Goal: Task Accomplishment & Management: Complete application form

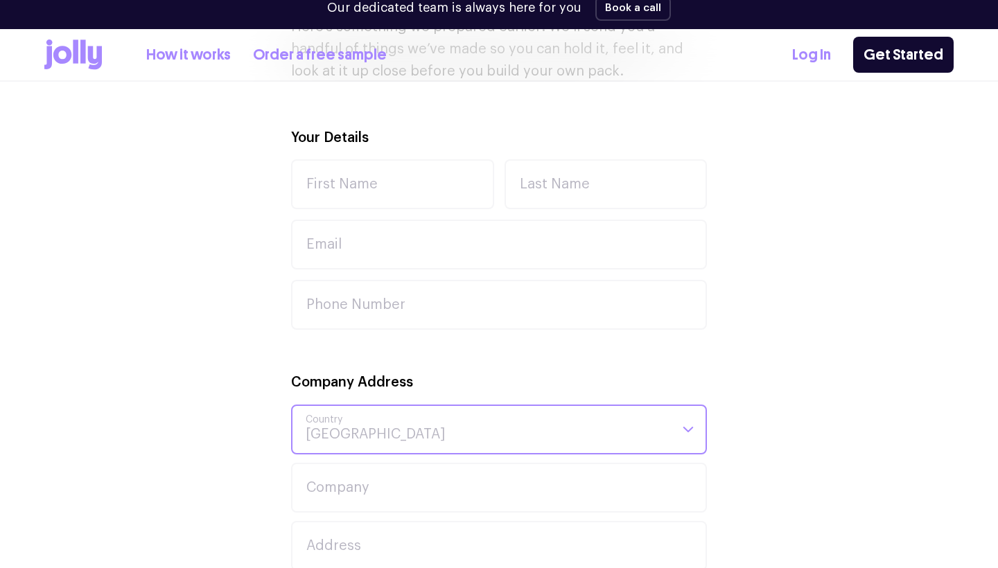
click at [501, 405] on div "Company Address Australia Loading... [GEOGRAPHIC_DATA] [GEOGRAPHIC_DATA] [GEOGR…" at bounding box center [499, 413] width 416 height 83
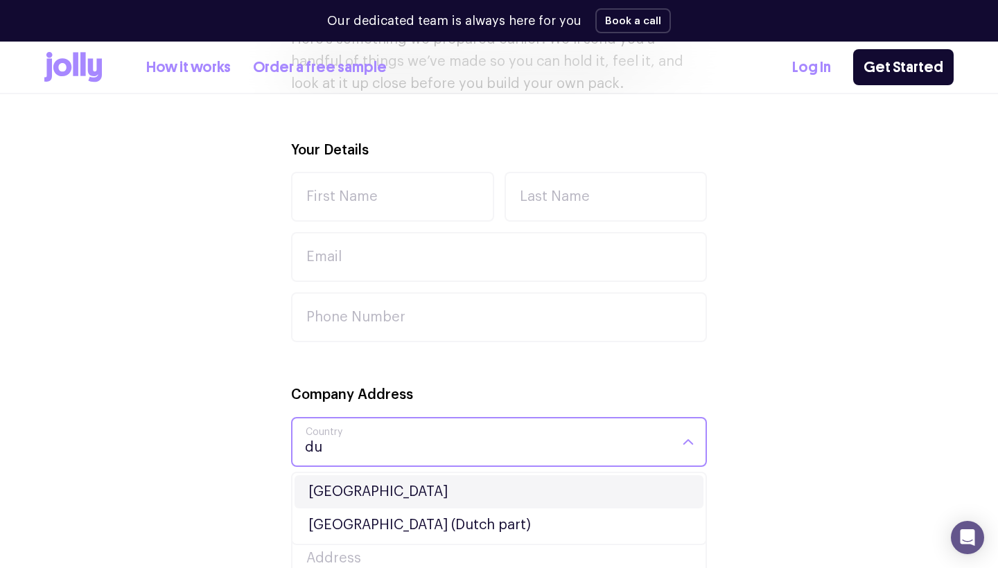
type input "d"
type input "unit"
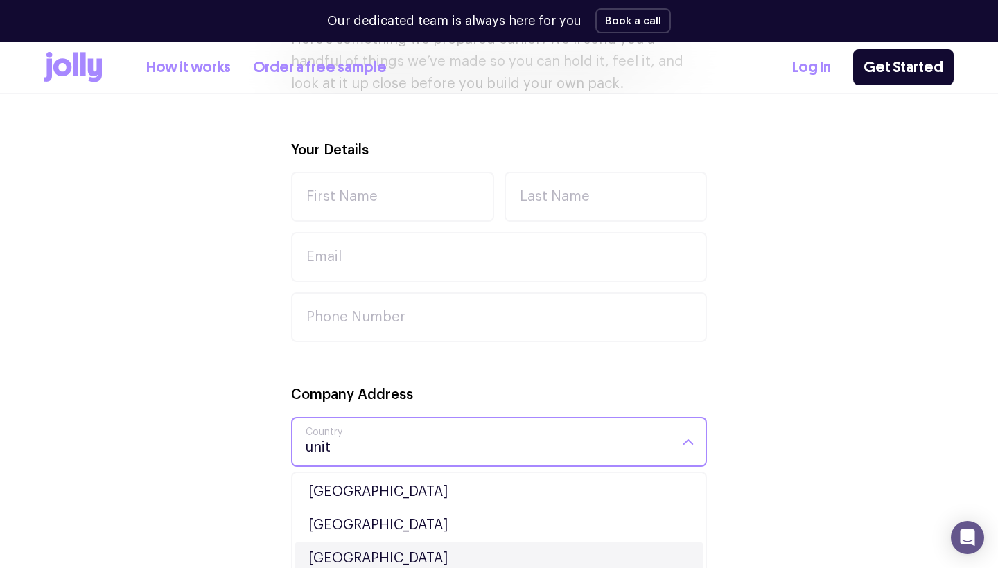
click at [450, 552] on li "[GEOGRAPHIC_DATA]" at bounding box center [499, 558] width 409 height 33
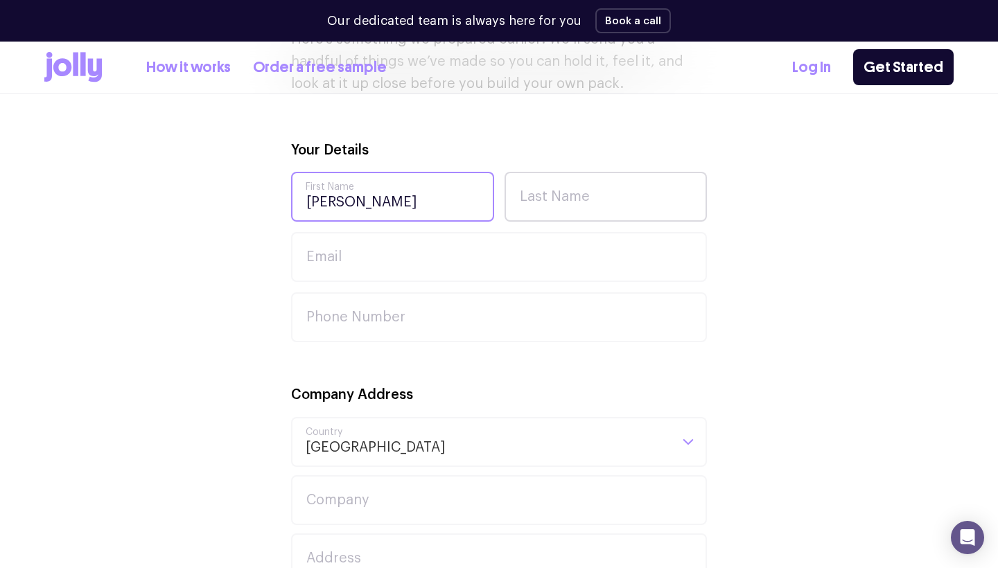
type input "[PERSON_NAME]"
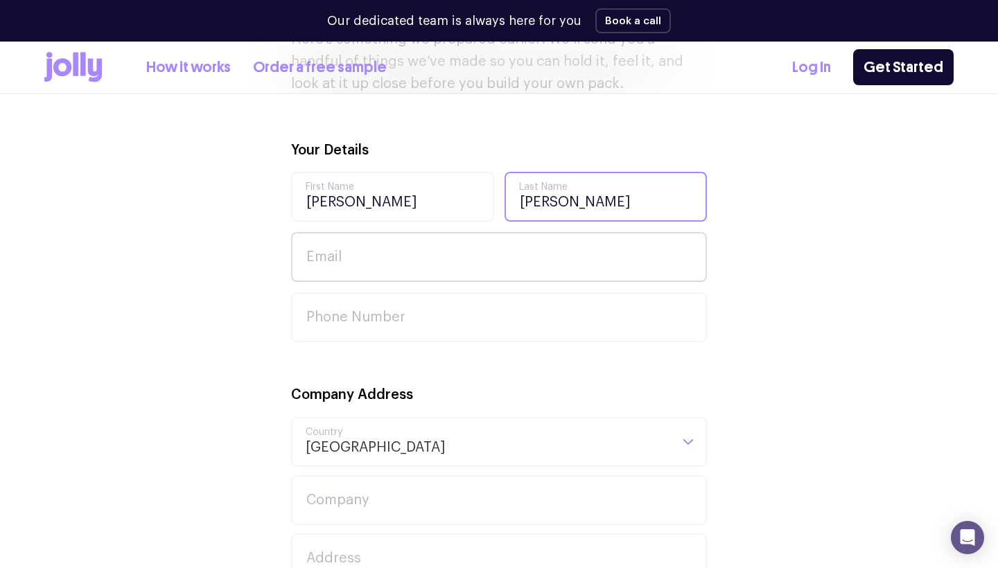
type input "[PERSON_NAME]"
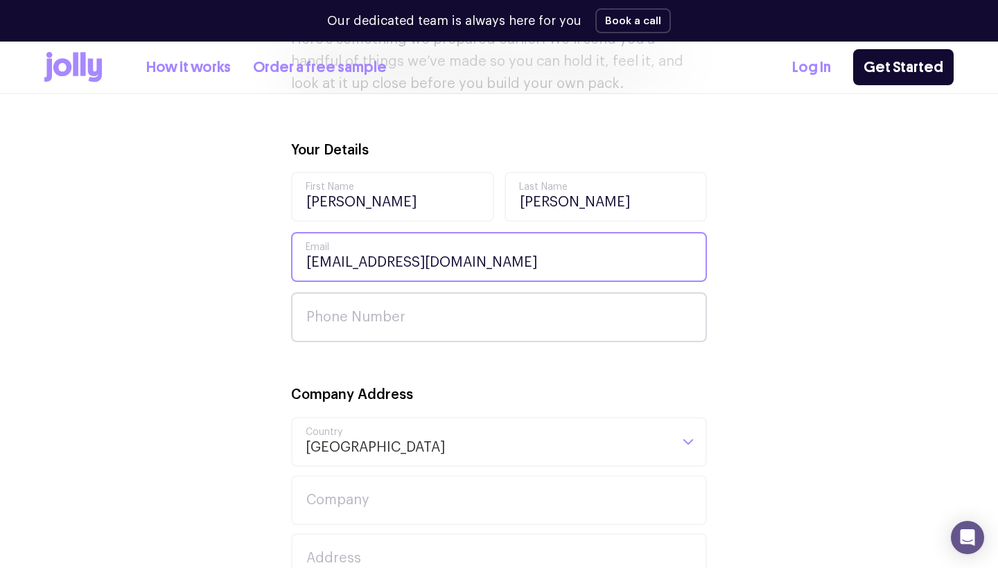
type input "[EMAIL_ADDRESS][DOMAIN_NAME]"
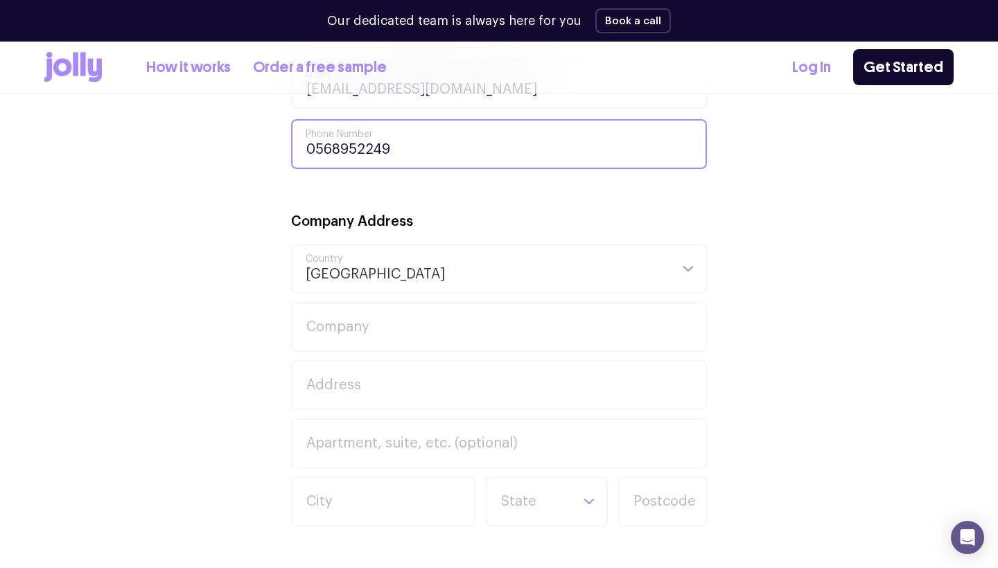
scroll to position [638, 0]
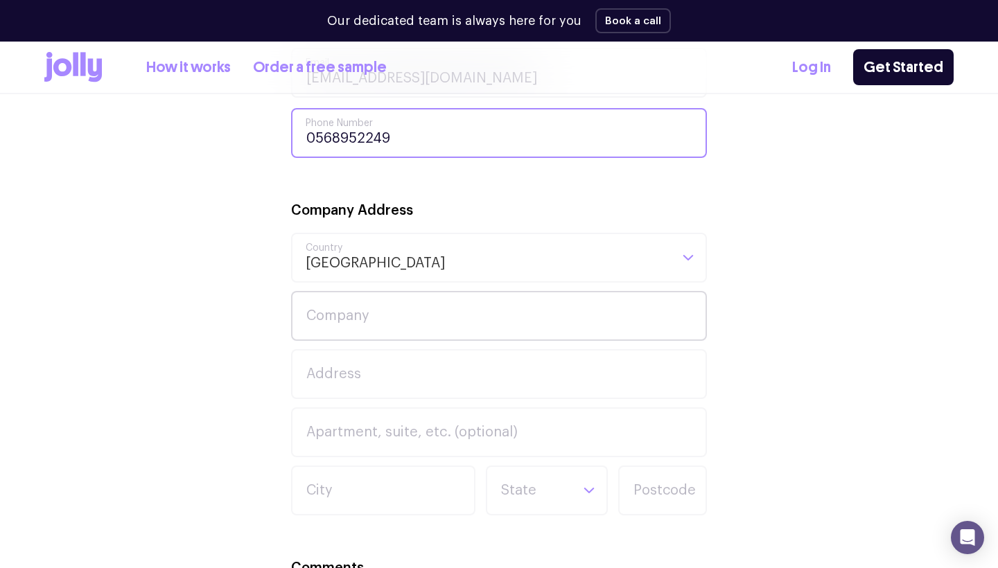
type input "0568952249"
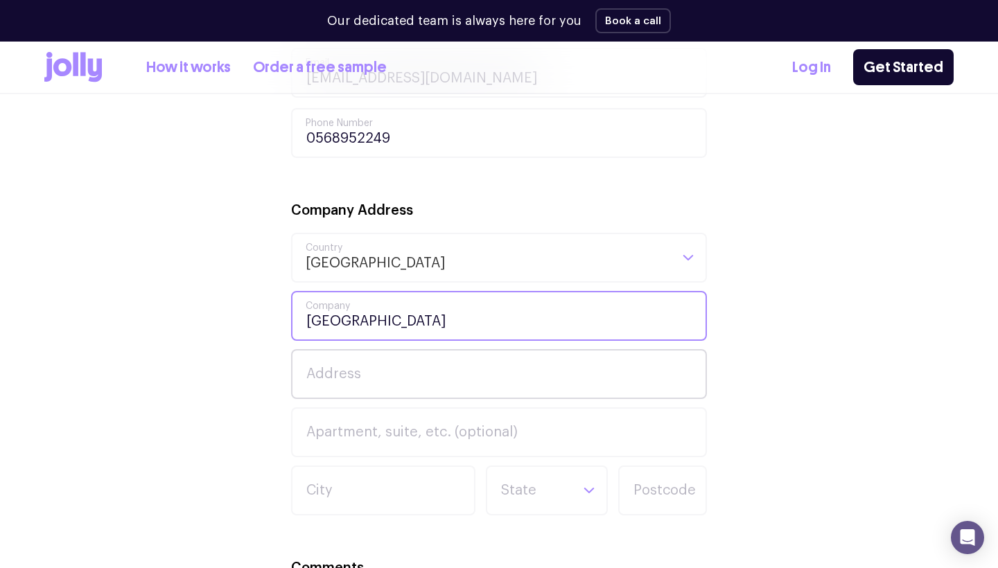
type input "[GEOGRAPHIC_DATA]"
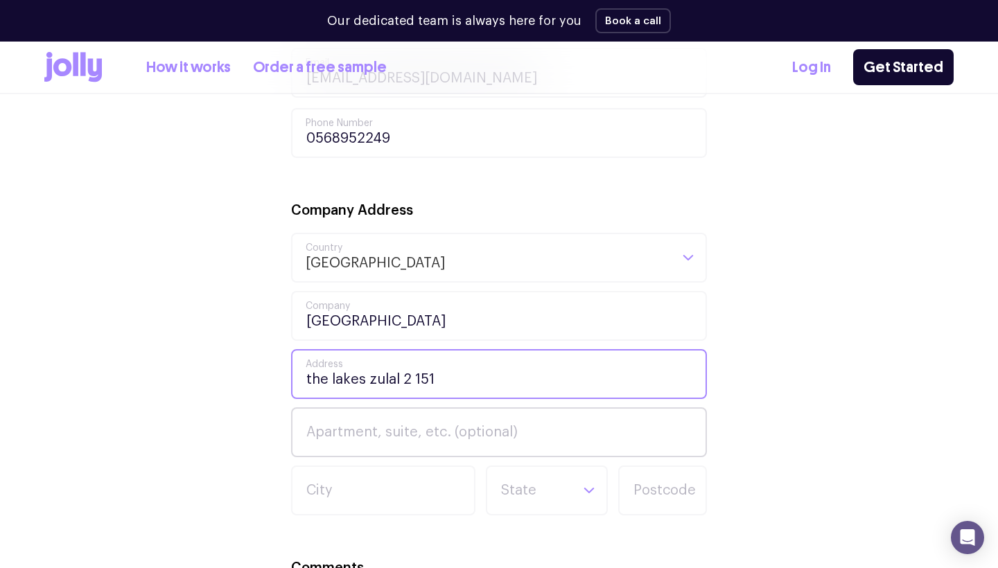
type input "the lakes zulal 2 151"
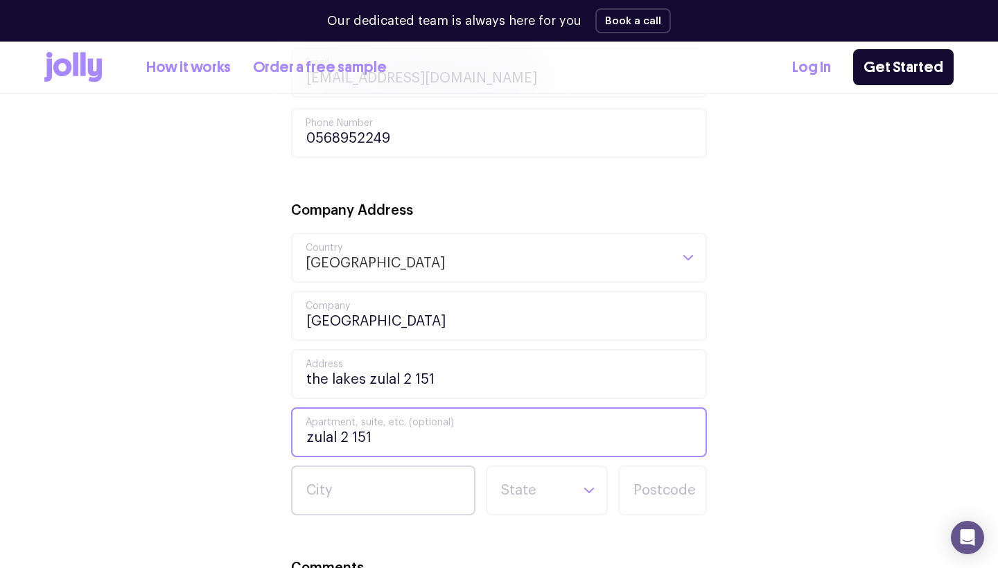
type input "zulal 2 151"
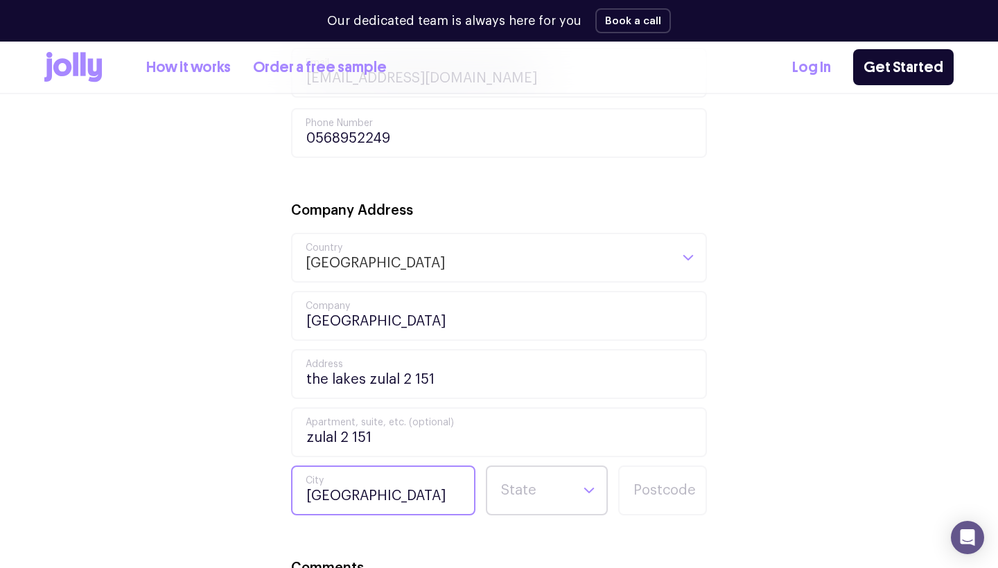
type input "[GEOGRAPHIC_DATA]"
click at [553, 510] on input "Search for option" at bounding box center [535, 490] width 71 height 47
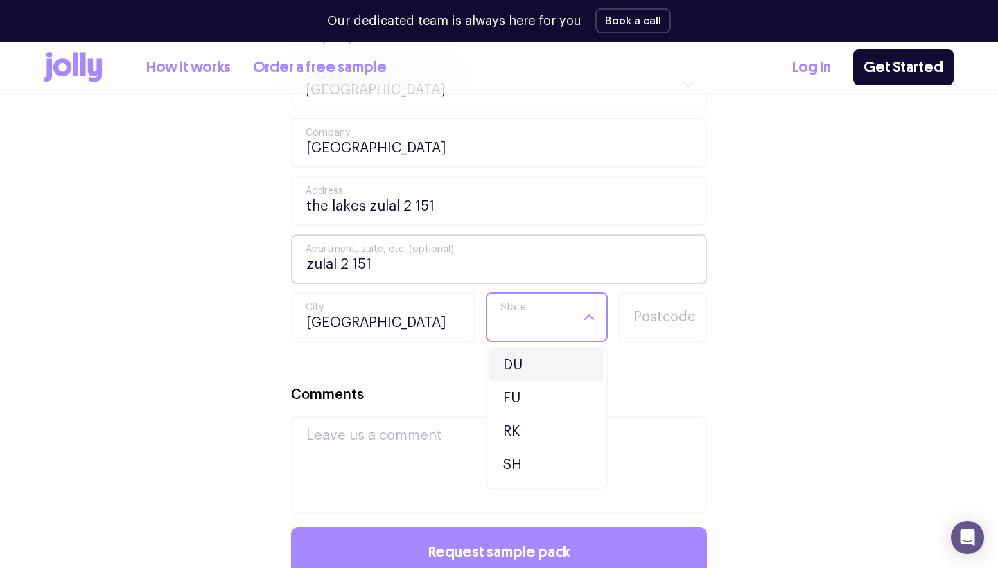
scroll to position [819, 0]
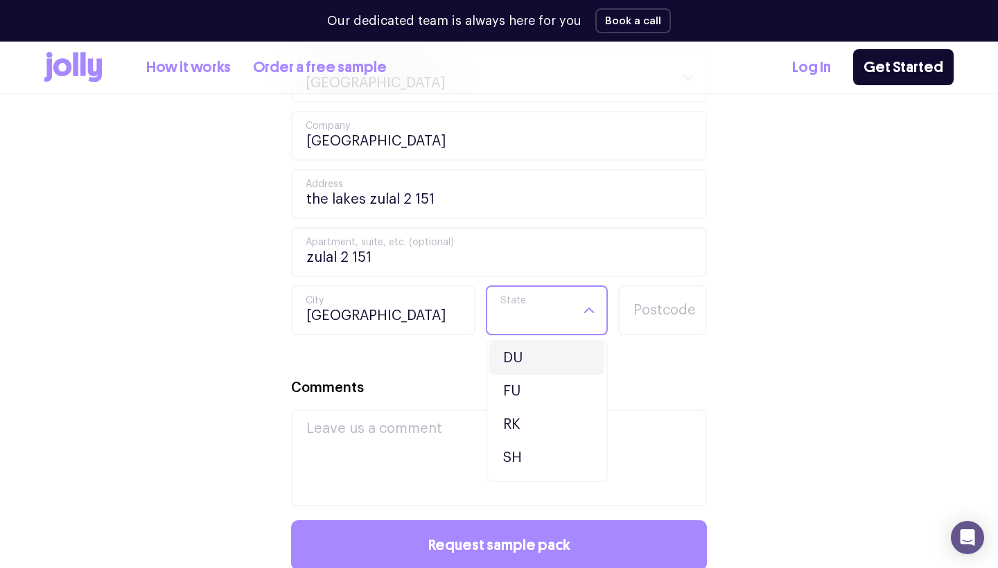
click at [537, 356] on li "DU" at bounding box center [546, 358] width 115 height 33
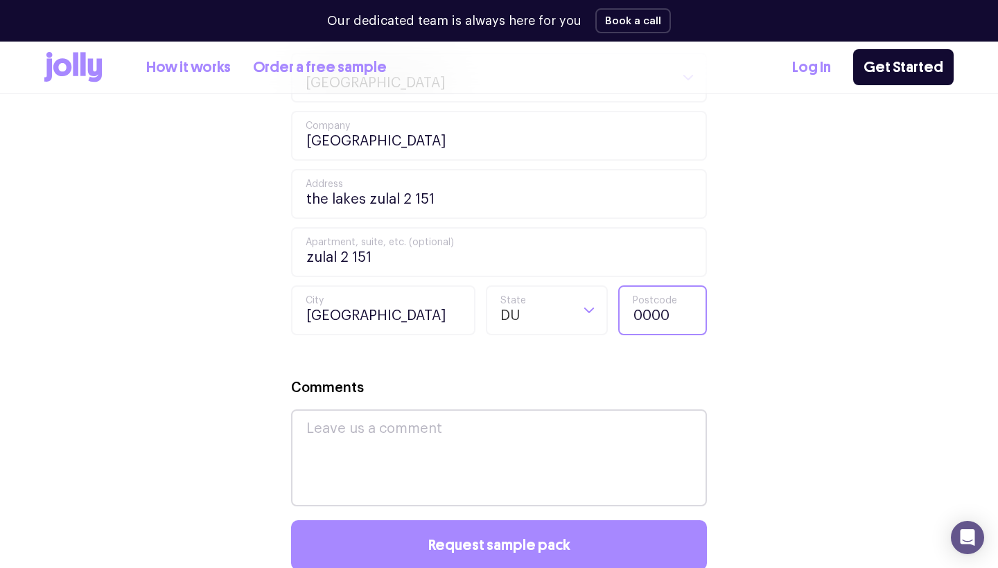
type input "0000"
click at [394, 442] on textarea "Comments" at bounding box center [499, 458] width 416 height 97
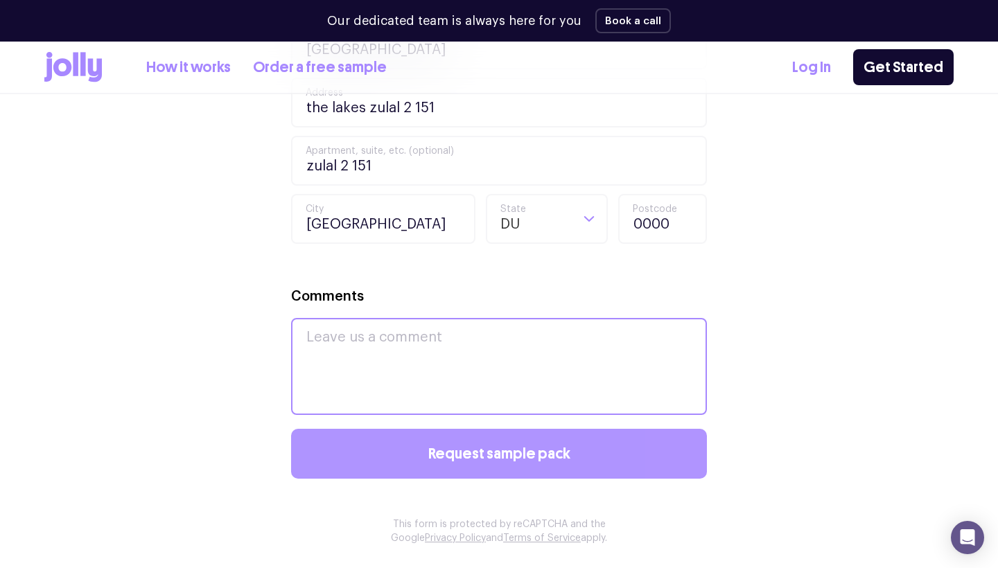
scroll to position [941, 0]
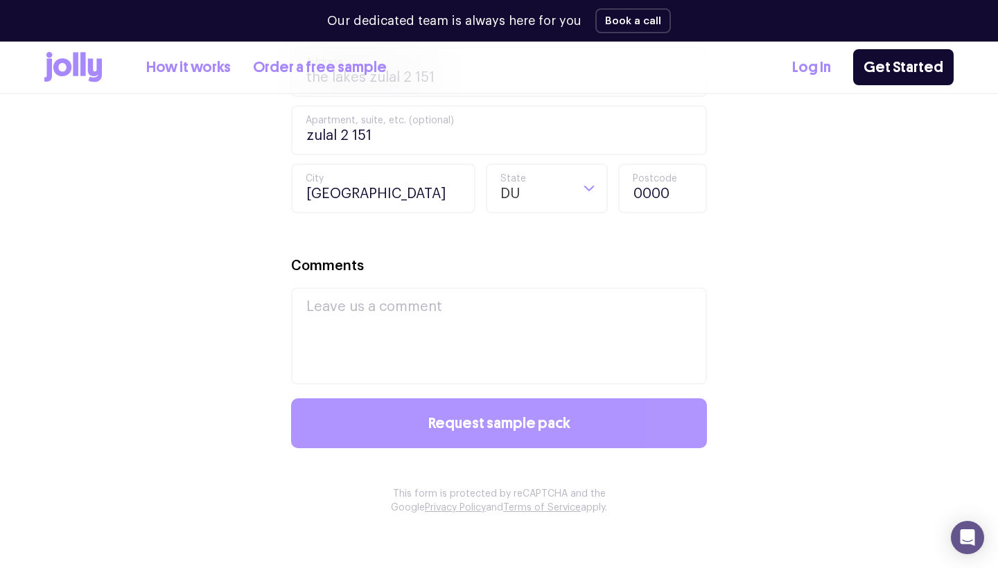
click at [483, 418] on span "Request sample pack" at bounding box center [499, 423] width 142 height 15
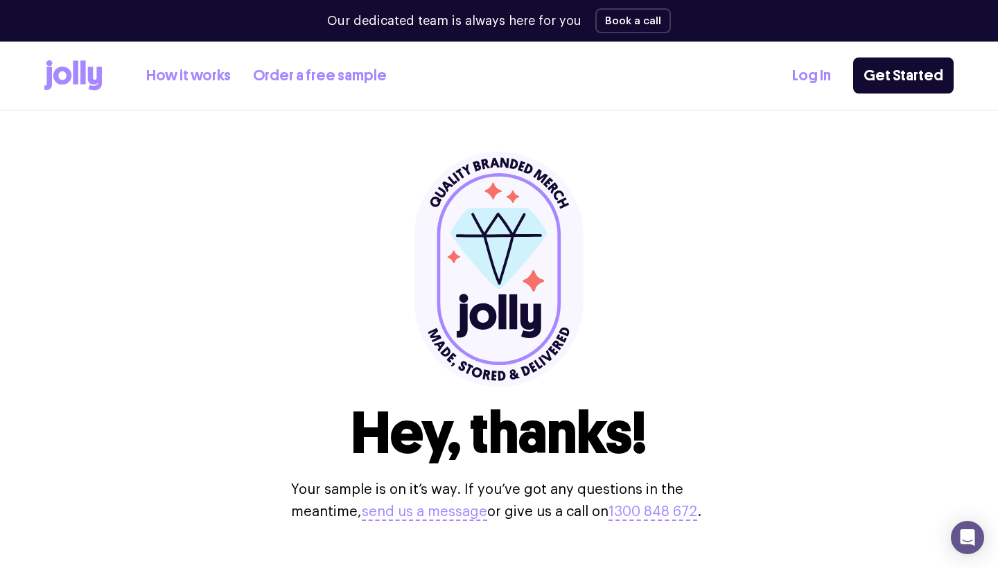
scroll to position [0, 0]
